Goal: Information Seeking & Learning: Learn about a topic

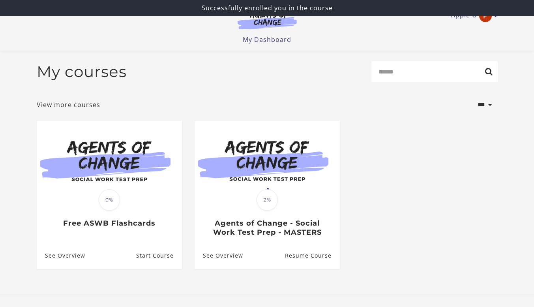
scroll to position [46, 0]
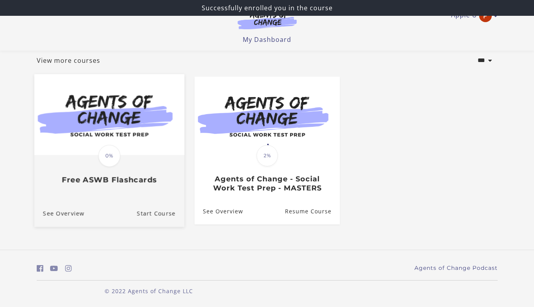
click at [106, 151] on span "0%" at bounding box center [109, 155] width 22 height 22
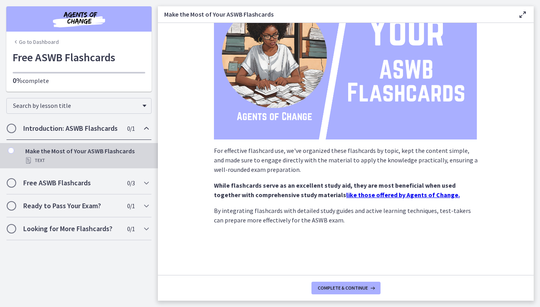
scroll to position [78, 0]
click at [122, 186] on div "Free ASWB Flashcards 0 / 3 Completed" at bounding box center [78, 182] width 145 height 23
